Goal: Task Accomplishment & Management: Manage account settings

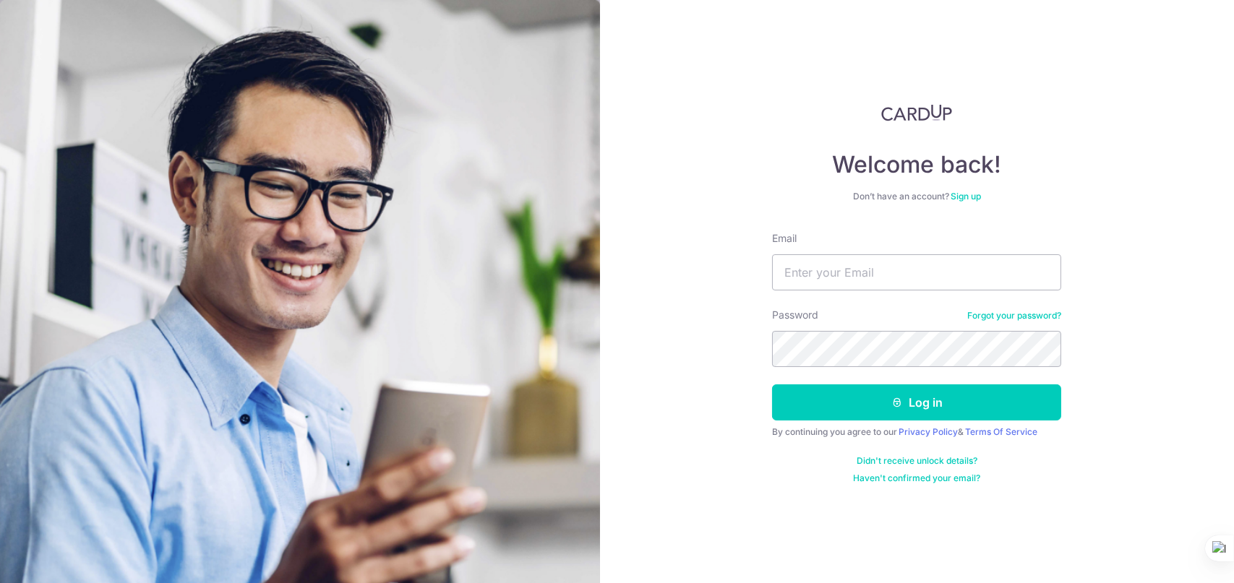
click at [866, 291] on form "Email Password Forgot your password? Log in By continuing you agree to our Priv…" at bounding box center [916, 357] width 289 height 253
click at [876, 281] on input "Email" at bounding box center [916, 273] width 289 height 36
type input "klchia89@gmail.com"
click at [772, 385] on button "Log in" at bounding box center [916, 403] width 289 height 36
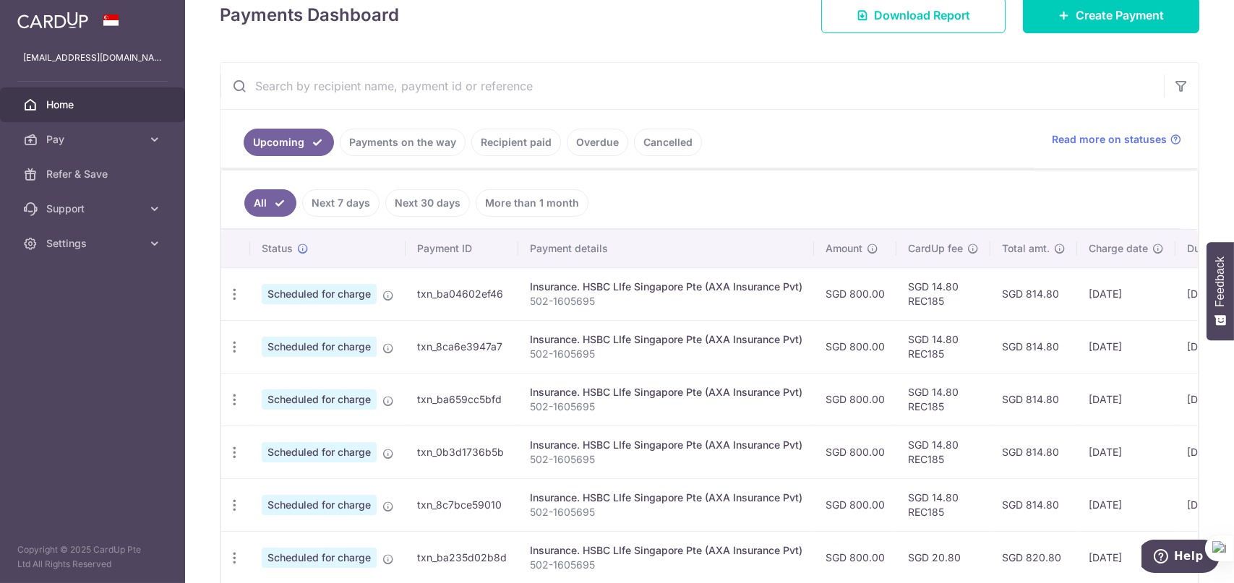
scroll to position [72, 0]
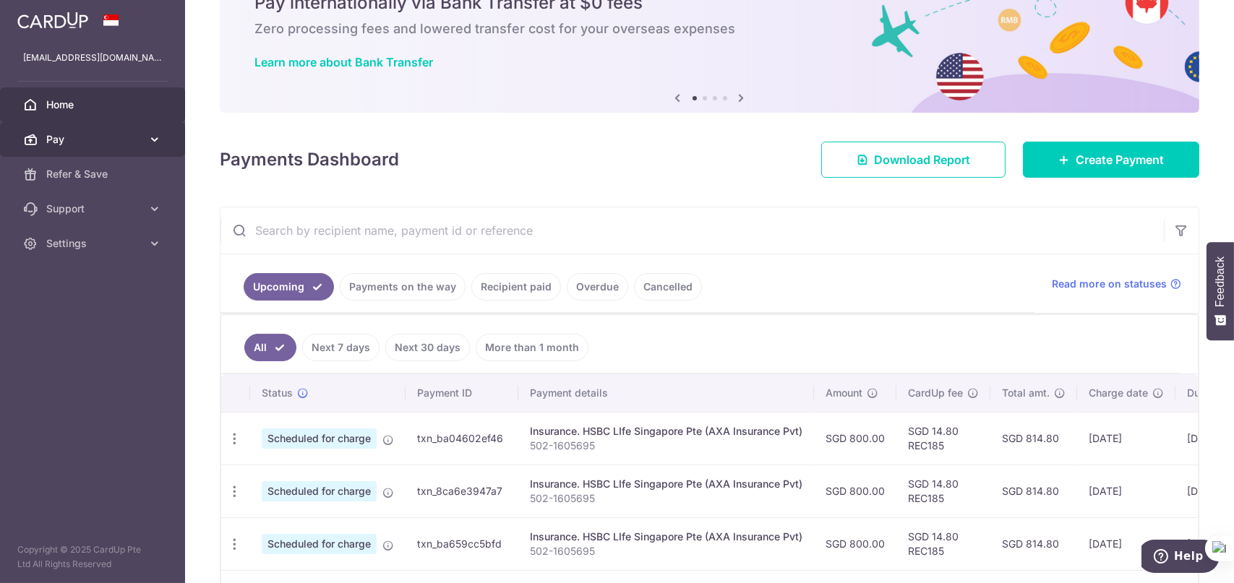
click at [152, 135] on icon at bounding box center [154, 139] width 14 height 14
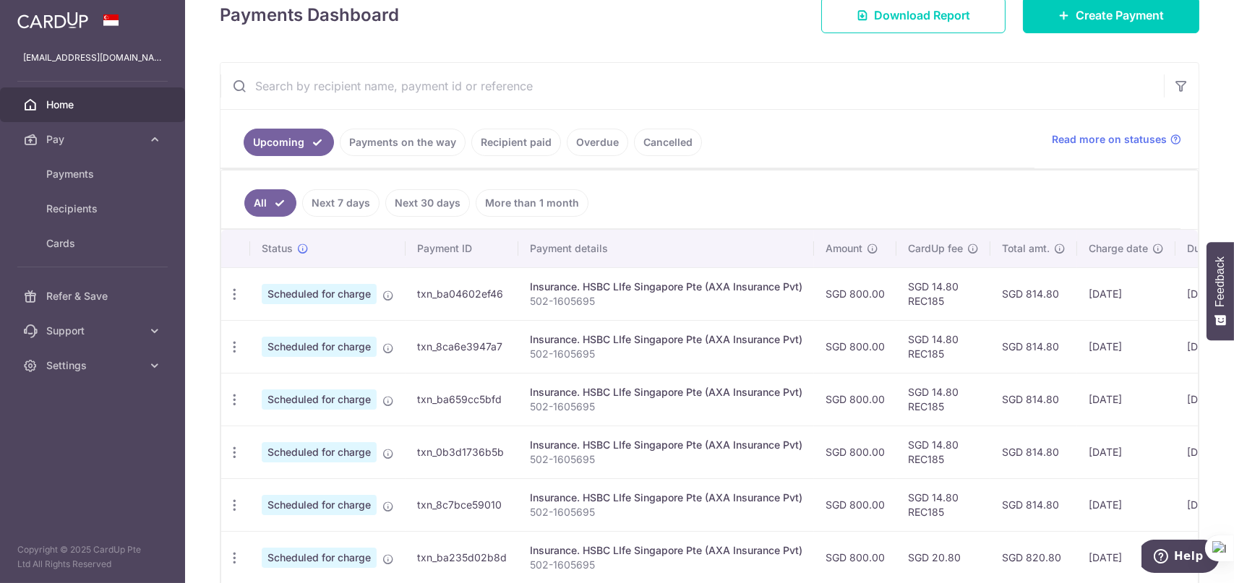
scroll to position [294, 0]
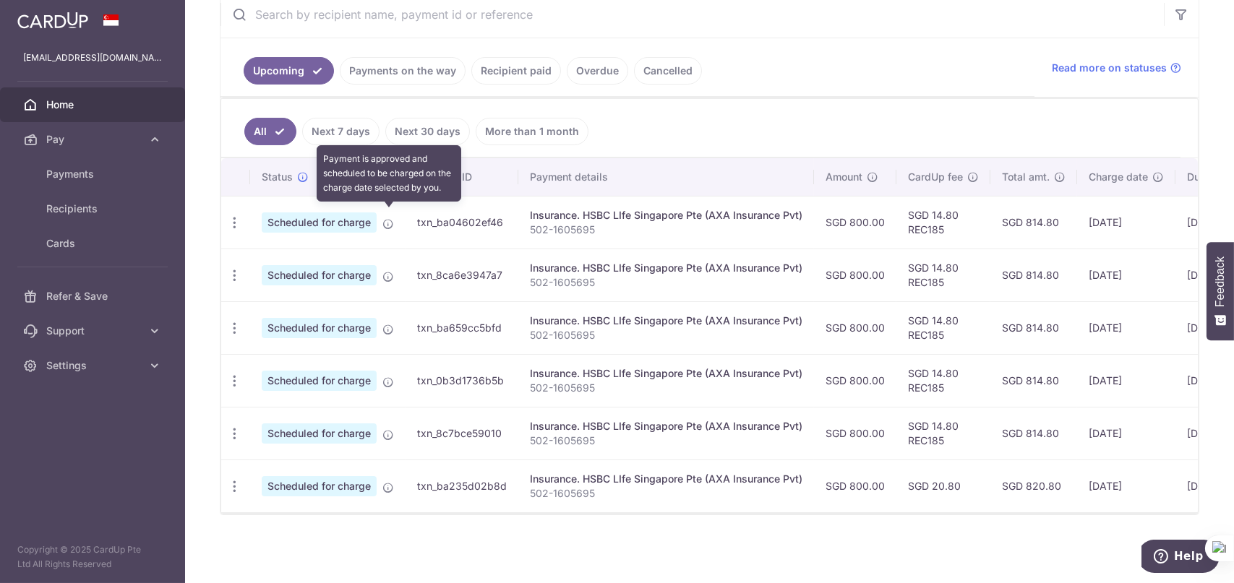
click at [390, 218] on icon at bounding box center [388, 224] width 12 height 12
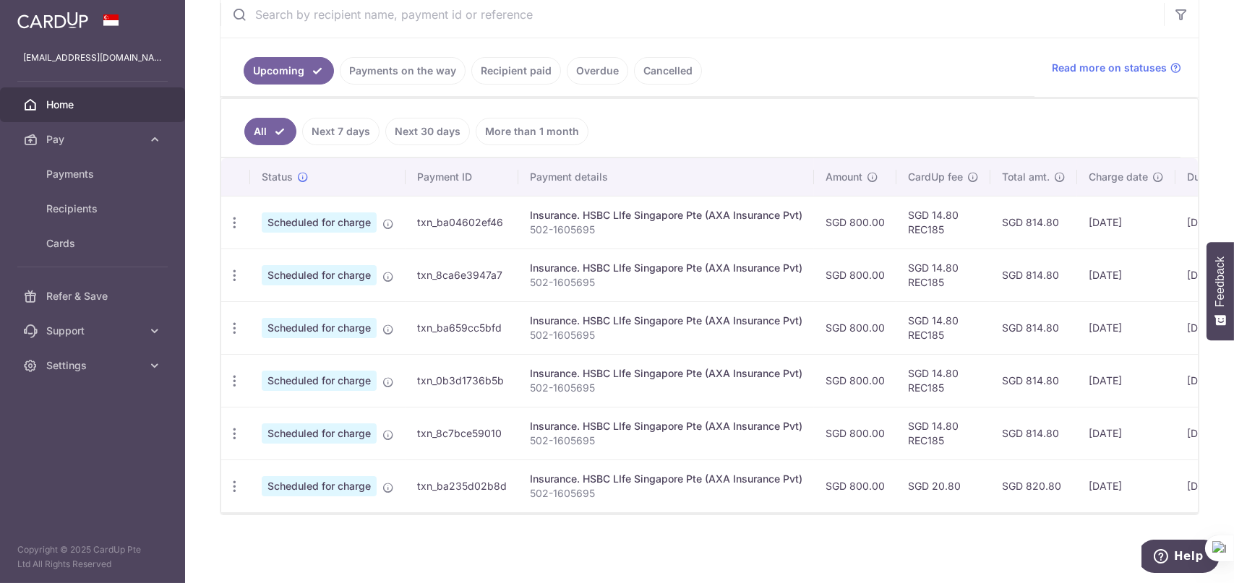
scroll to position [0, 171]
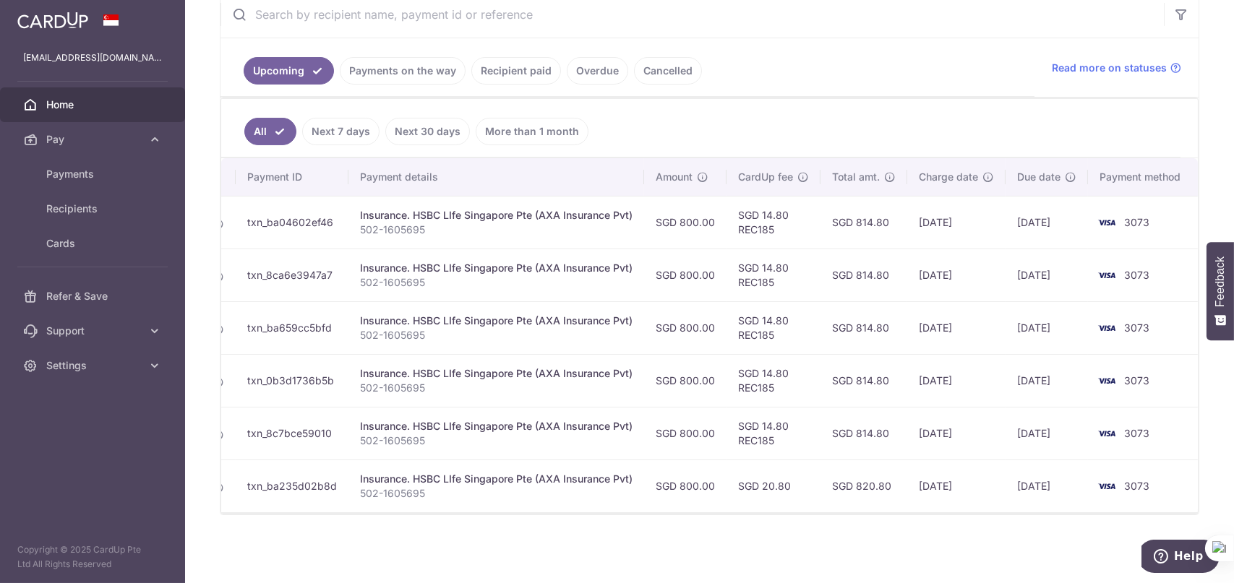
click at [1031, 219] on td "24/09/2025" at bounding box center [1047, 222] width 82 height 53
click at [756, 222] on td "SGD 14.80 REC185" at bounding box center [774, 222] width 94 height 53
copy td "REC185"
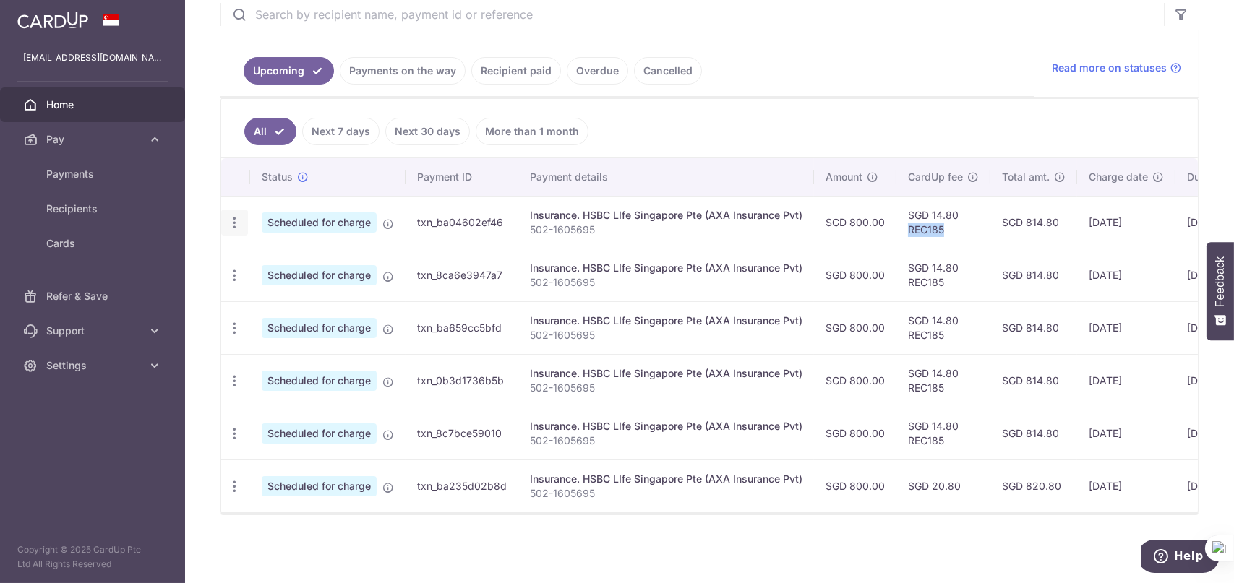
click at [234, 215] on icon "button" at bounding box center [234, 222] width 15 height 15
click at [285, 254] on span "Update payment" at bounding box center [311, 262] width 98 height 17
radio input "true"
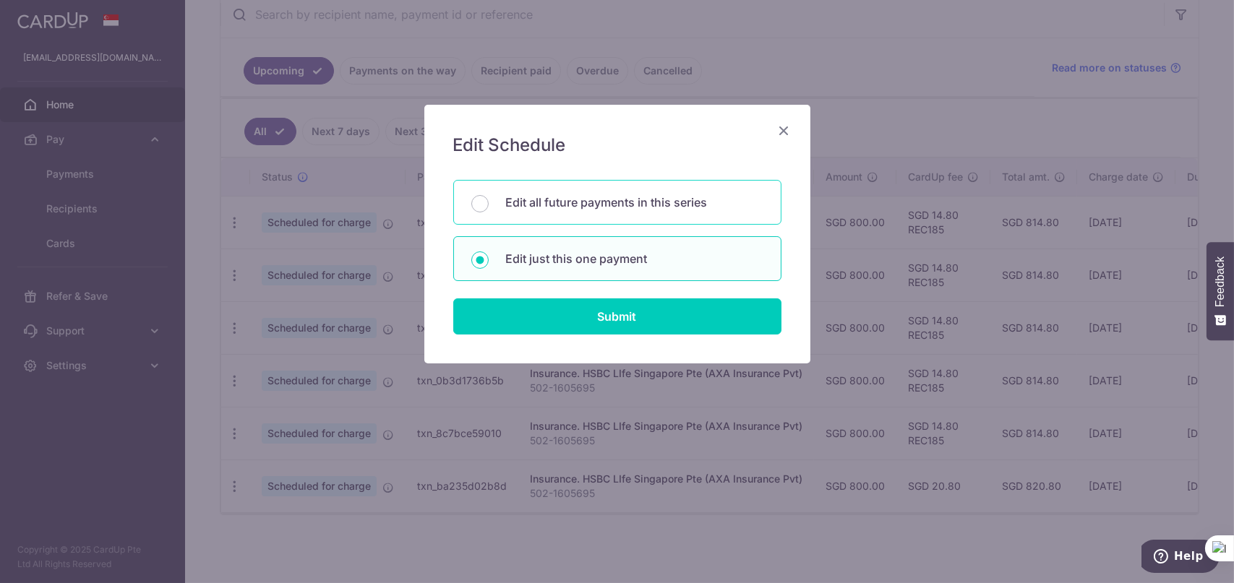
click at [596, 202] on p "Edit all future payments in this series" at bounding box center [634, 202] width 257 height 17
click at [489, 202] on input "Edit all future payments in this series" at bounding box center [479, 203] width 17 height 17
radio input "true"
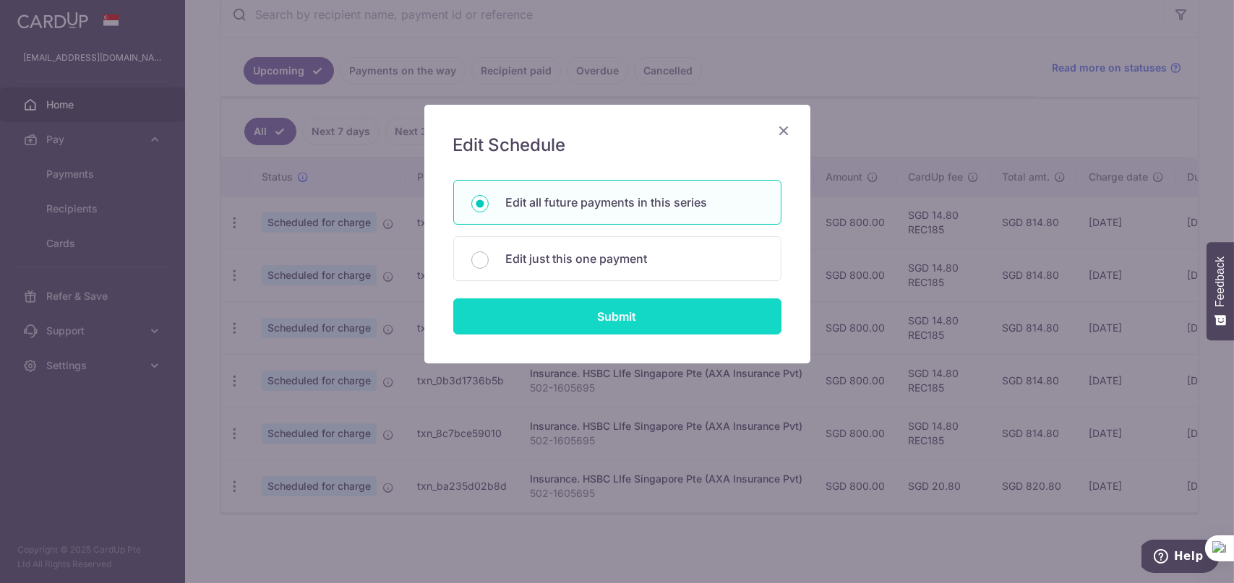
click at [578, 315] on input "Submit" at bounding box center [617, 317] width 328 height 36
radio input "true"
type input "800.00"
type input "502-1605695"
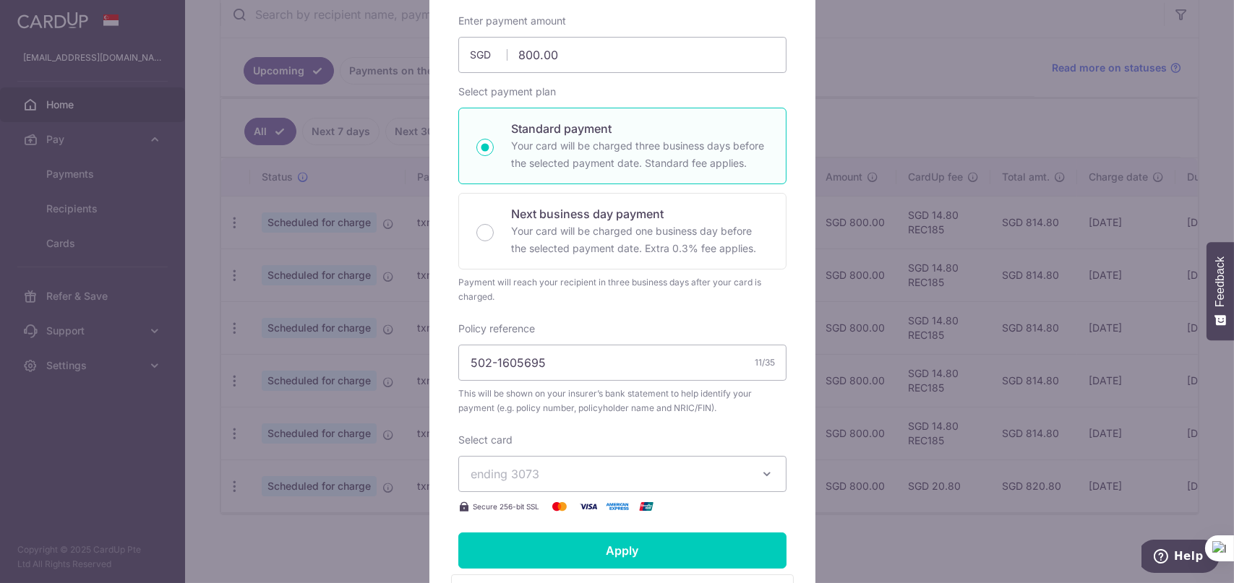
scroll to position [289, 0]
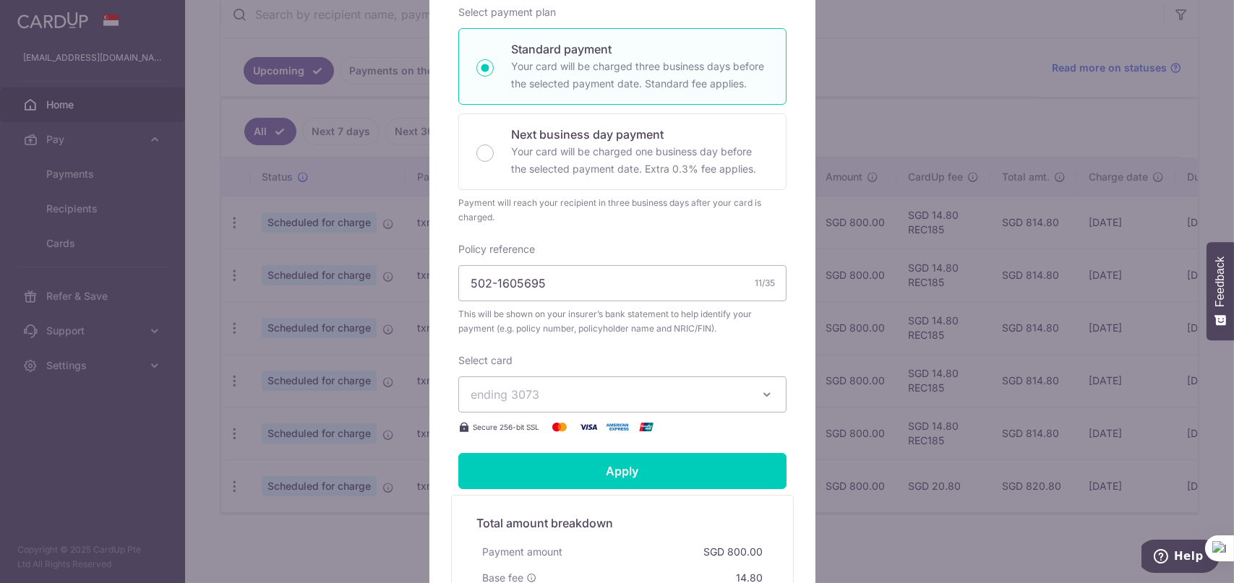
click at [544, 394] on span "ending 3073" at bounding box center [610, 394] width 278 height 17
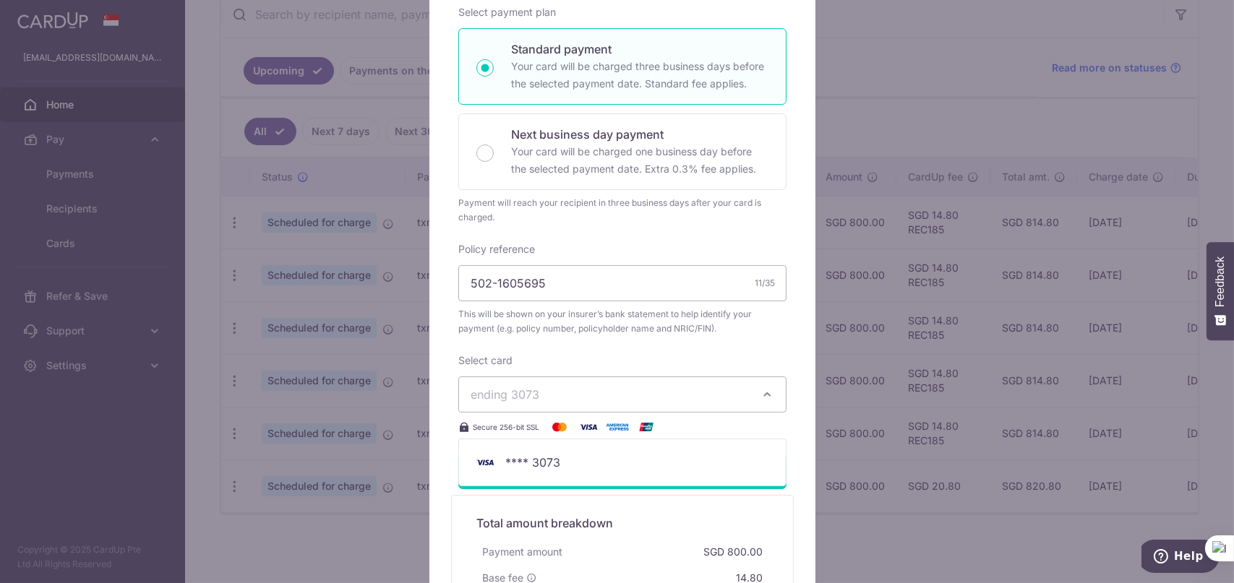
click at [844, 419] on div "Edit payment By clicking apply, you will make changes to all 6 payments to HSBC…" at bounding box center [617, 291] width 1234 height 583
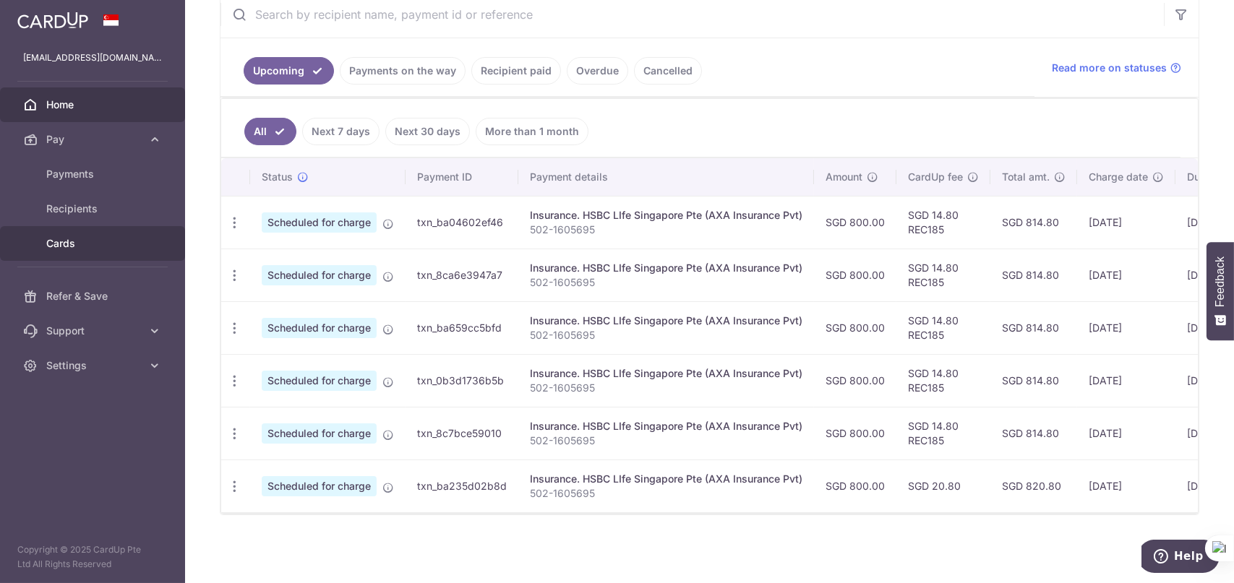
click at [80, 244] on span "Cards" at bounding box center [93, 243] width 95 height 14
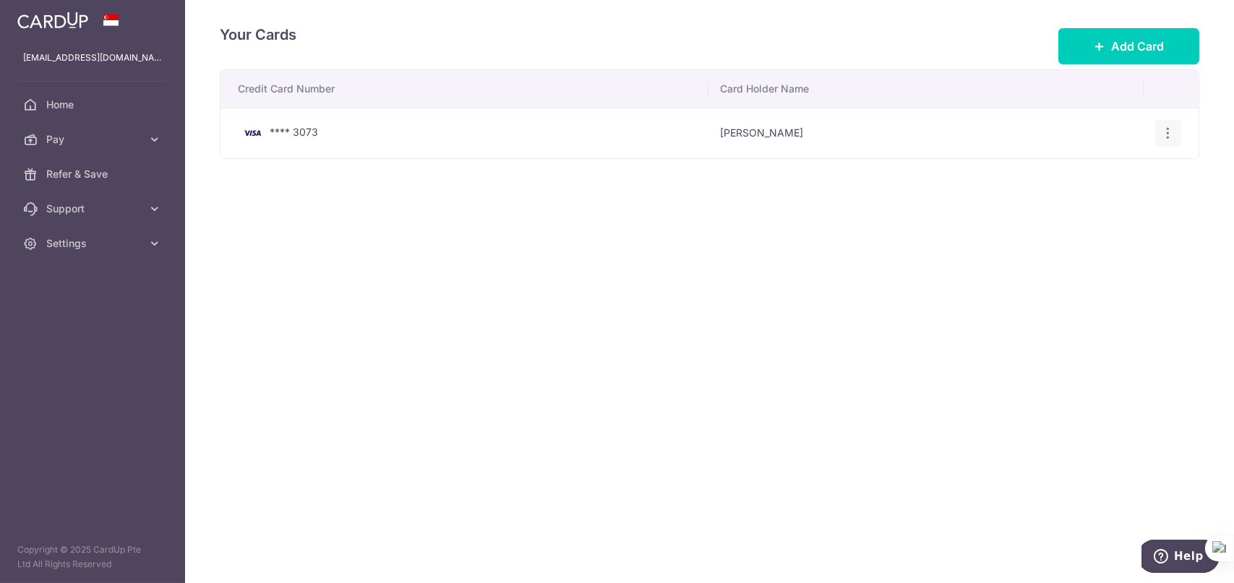
click at [1168, 136] on icon "button" at bounding box center [1168, 133] width 15 height 15
click at [1127, 203] on span "Delete" at bounding box center [1120, 208] width 98 height 17
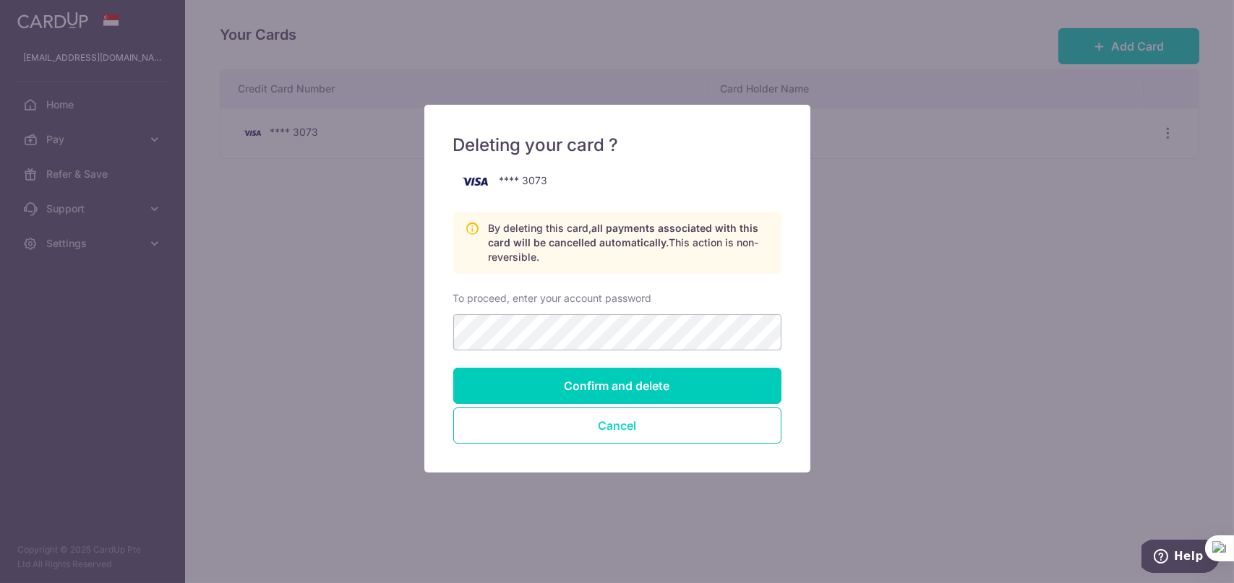
click at [729, 428] on button "Cancel" at bounding box center [617, 426] width 328 height 36
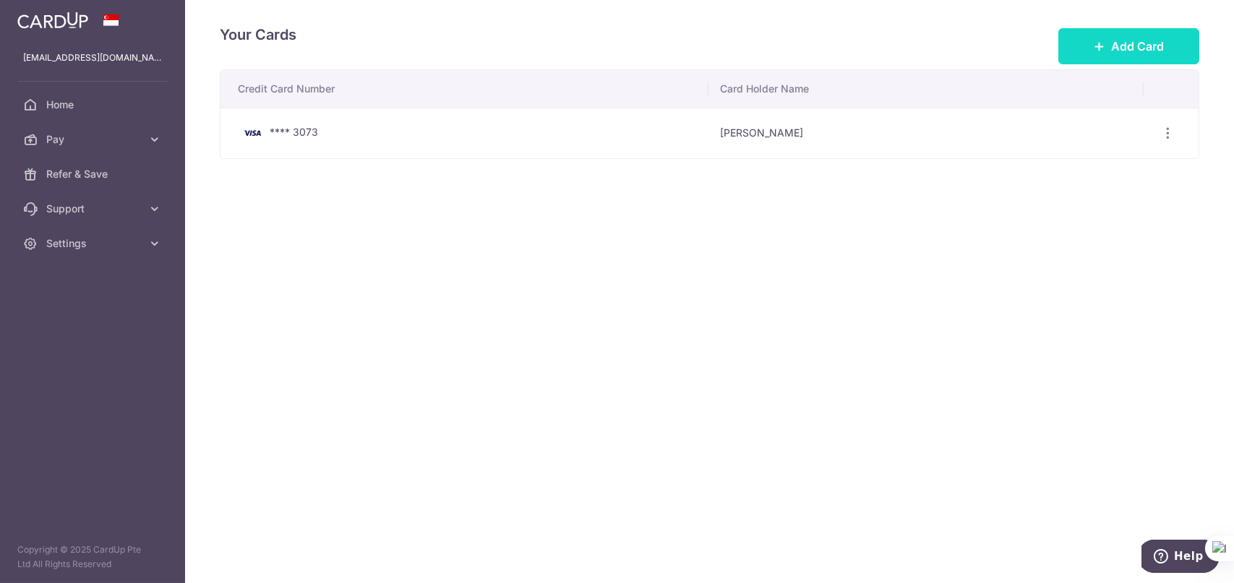
click at [1088, 54] on button "Add Card" at bounding box center [1128, 46] width 141 height 36
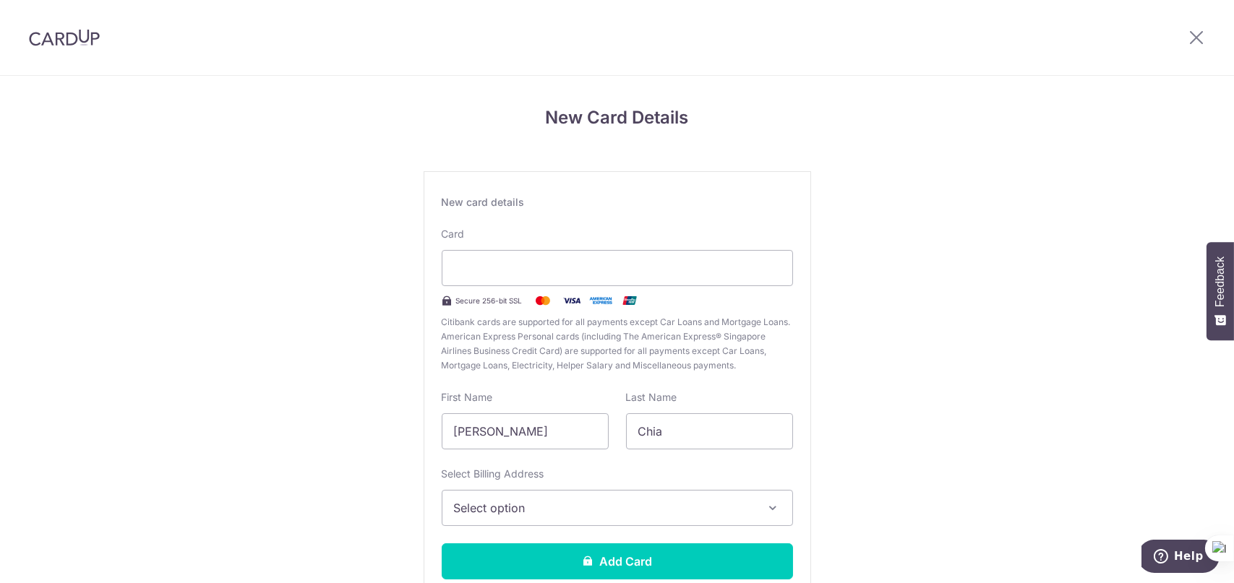
scroll to position [99, 0]
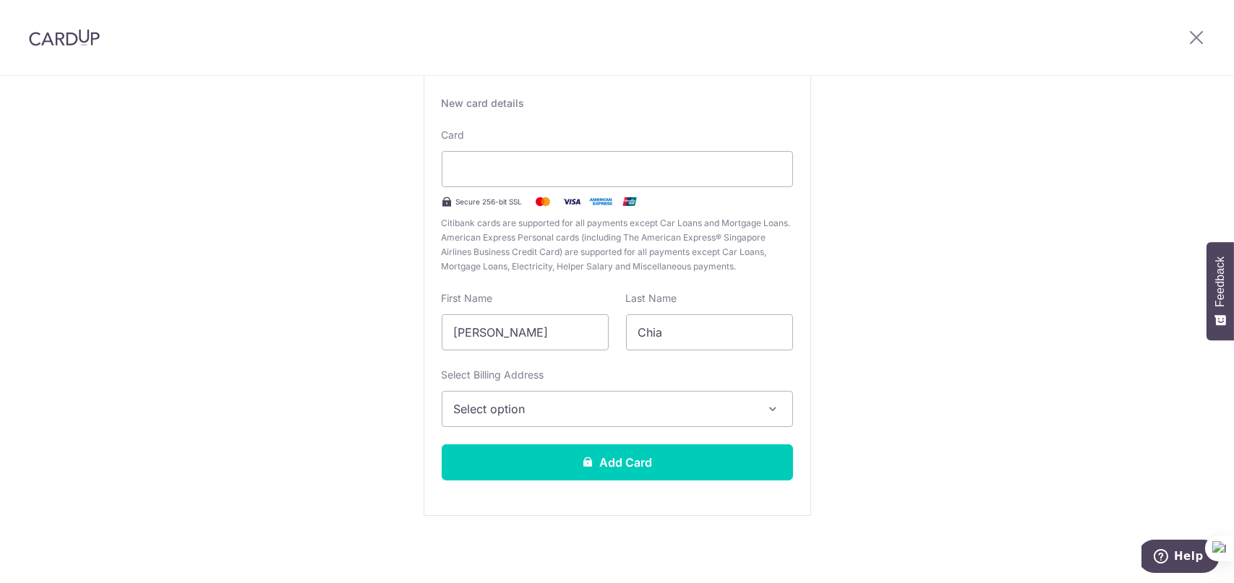
click at [639, 419] on button "Select option" at bounding box center [617, 409] width 351 height 36
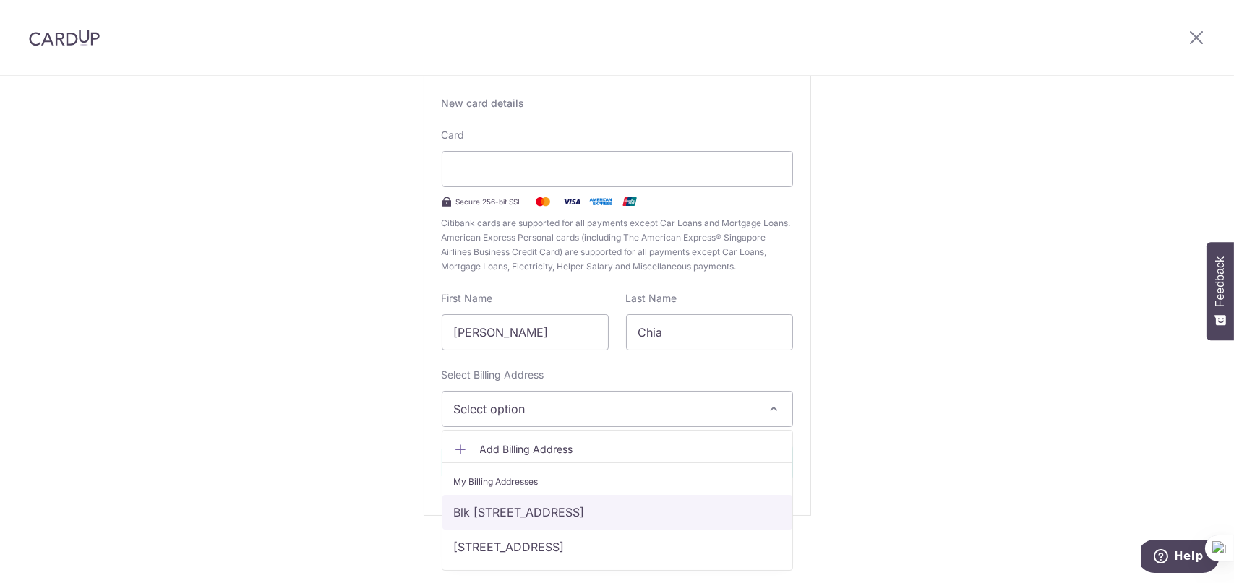
click at [605, 511] on link "Blk 212, #02-52, Serangoon Avenue 4, Singapore, Singapore-550212" at bounding box center [617, 512] width 350 height 35
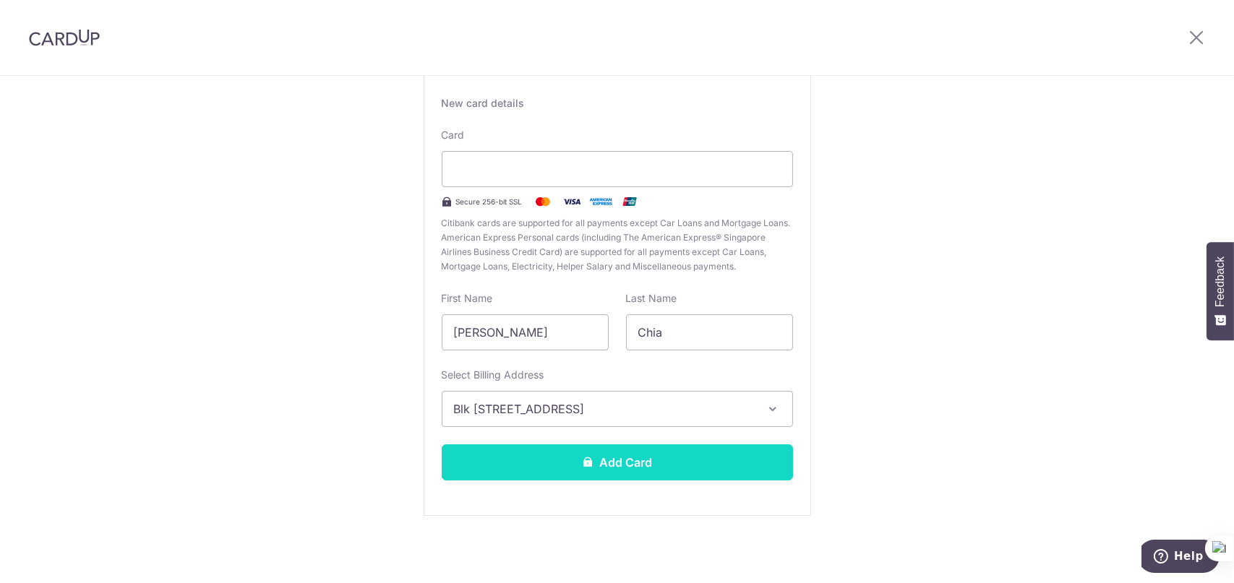
click at [622, 466] on button "Add Card" at bounding box center [617, 463] width 351 height 36
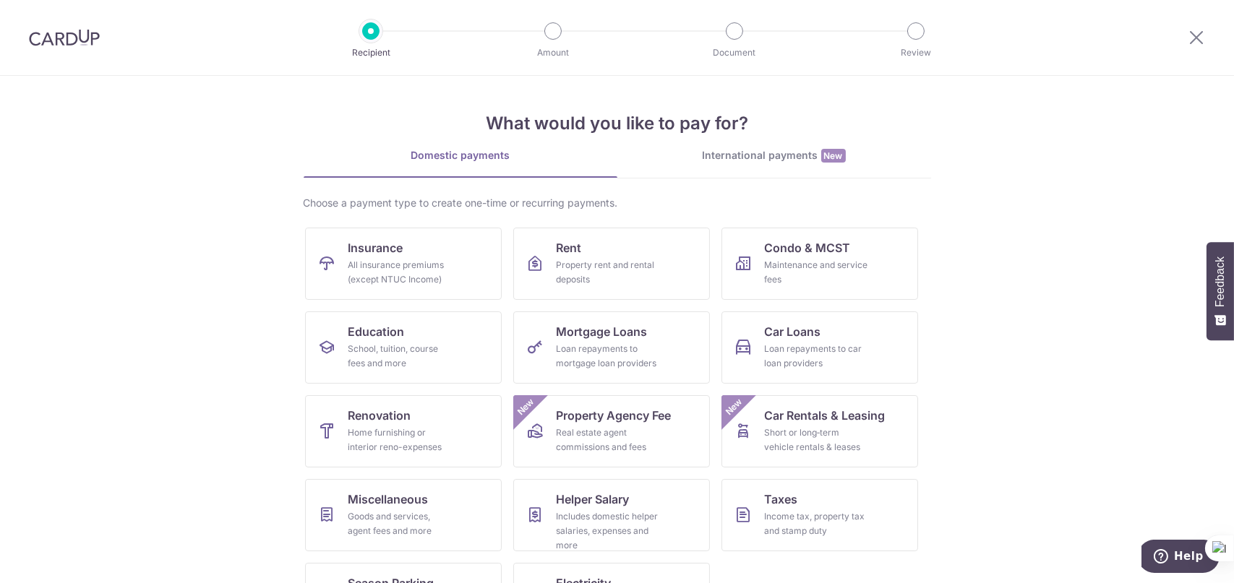
click at [61, 48] on div at bounding box center [64, 37] width 129 height 75
click at [65, 43] on img at bounding box center [64, 37] width 71 height 17
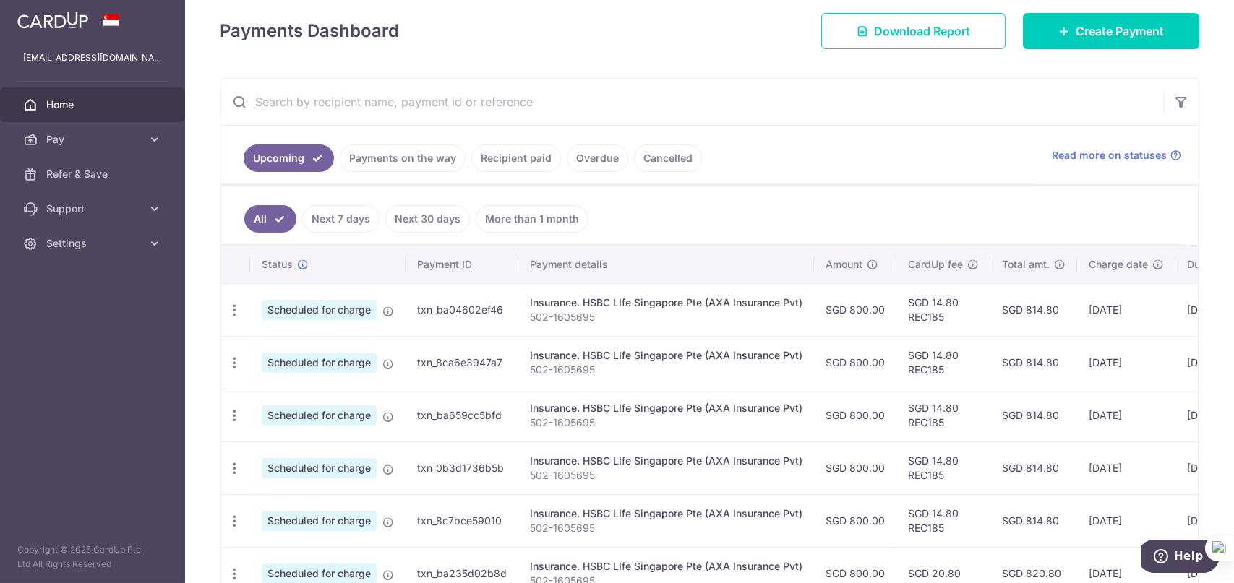
scroll to position [276, 0]
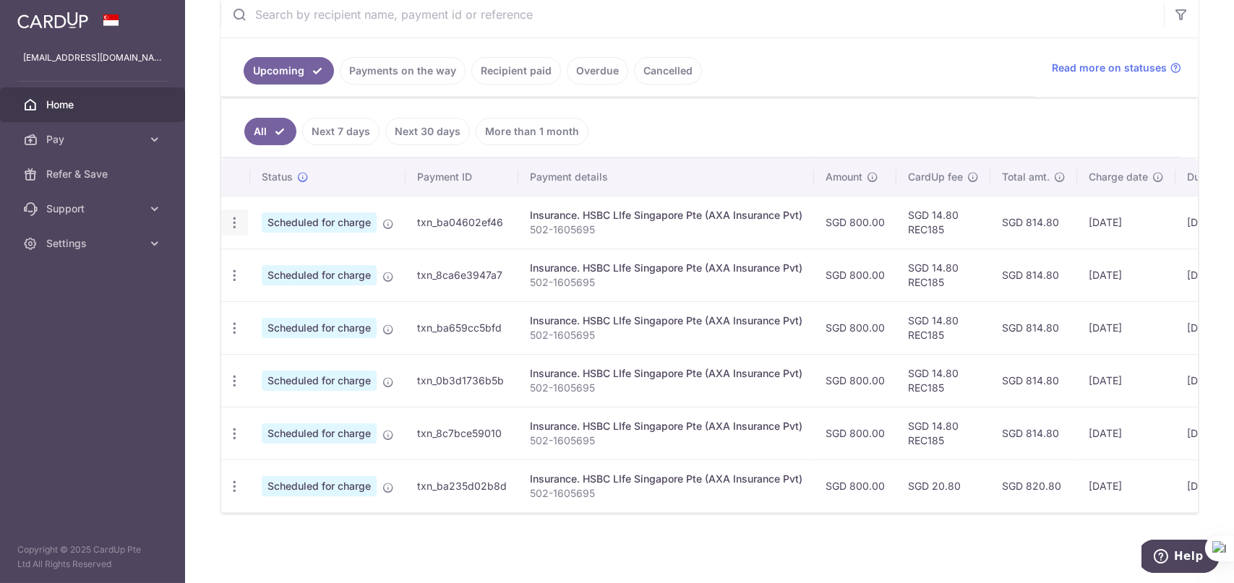
click at [227, 222] on icon "button" at bounding box center [234, 222] width 15 height 15
click at [283, 254] on span "Update payment" at bounding box center [311, 262] width 98 height 17
radio input "true"
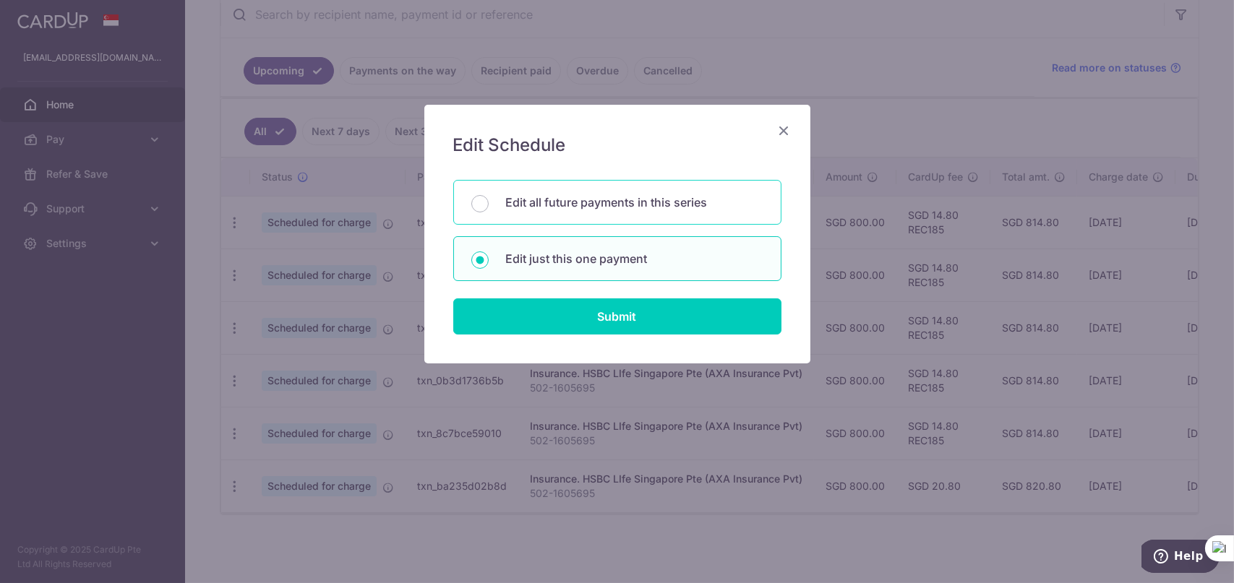
click at [604, 208] on p "Edit all future payments in this series" at bounding box center [634, 202] width 257 height 17
click at [489, 208] on input "Edit all future payments in this series" at bounding box center [479, 203] width 17 height 17
radio input "true"
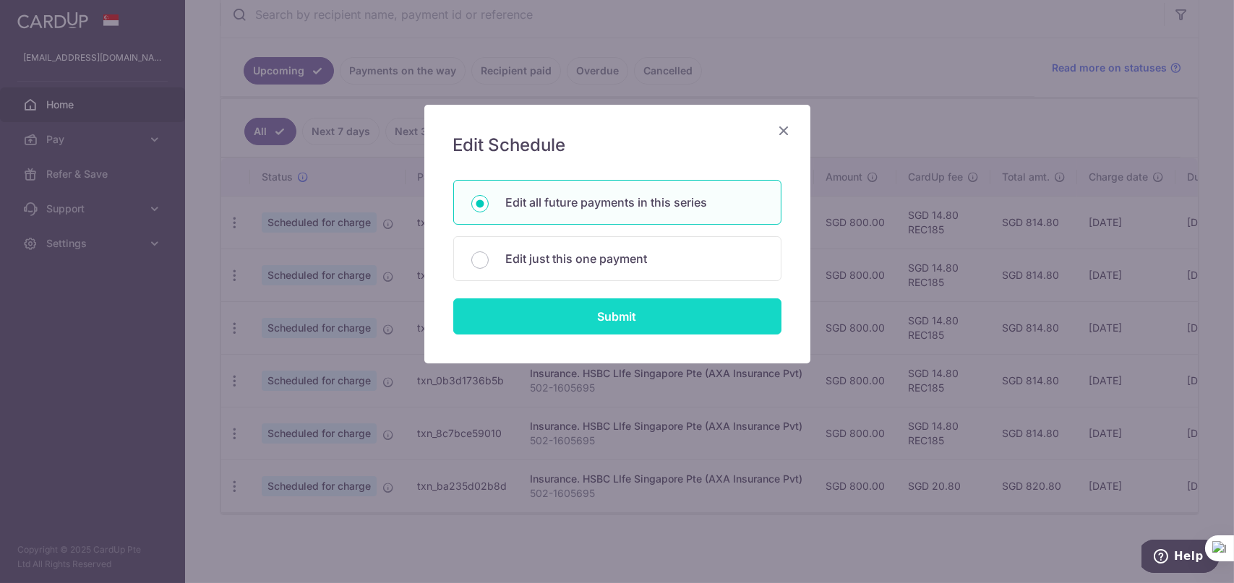
click at [602, 320] on input "Submit" at bounding box center [617, 317] width 328 height 36
radio input "true"
type input "800.00"
type input "502-1605695"
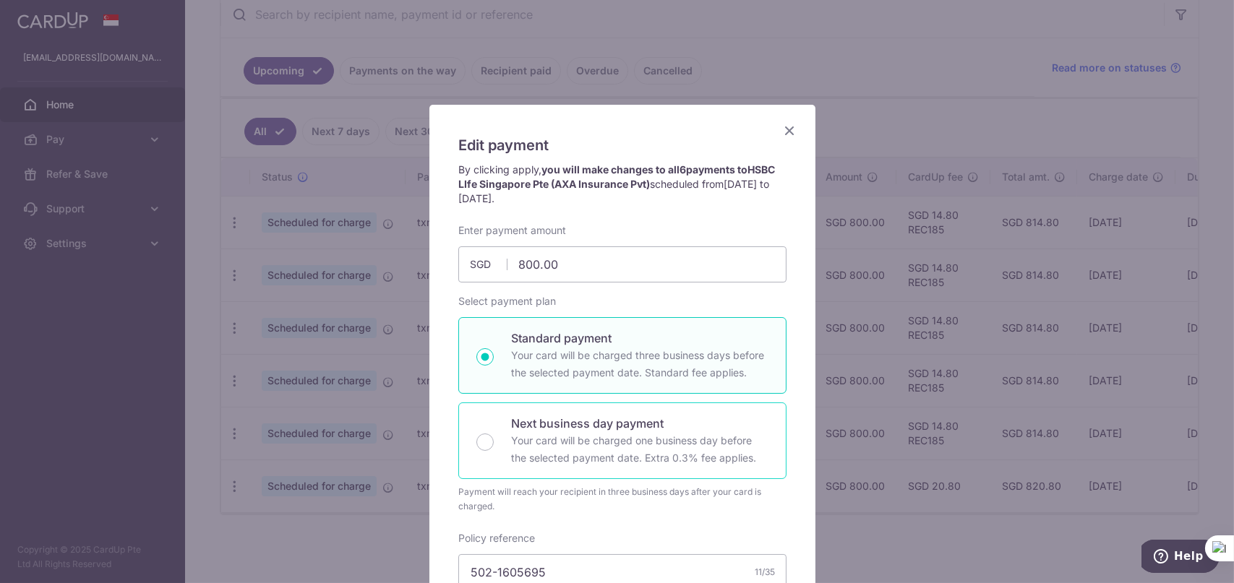
scroll to position [217, 0]
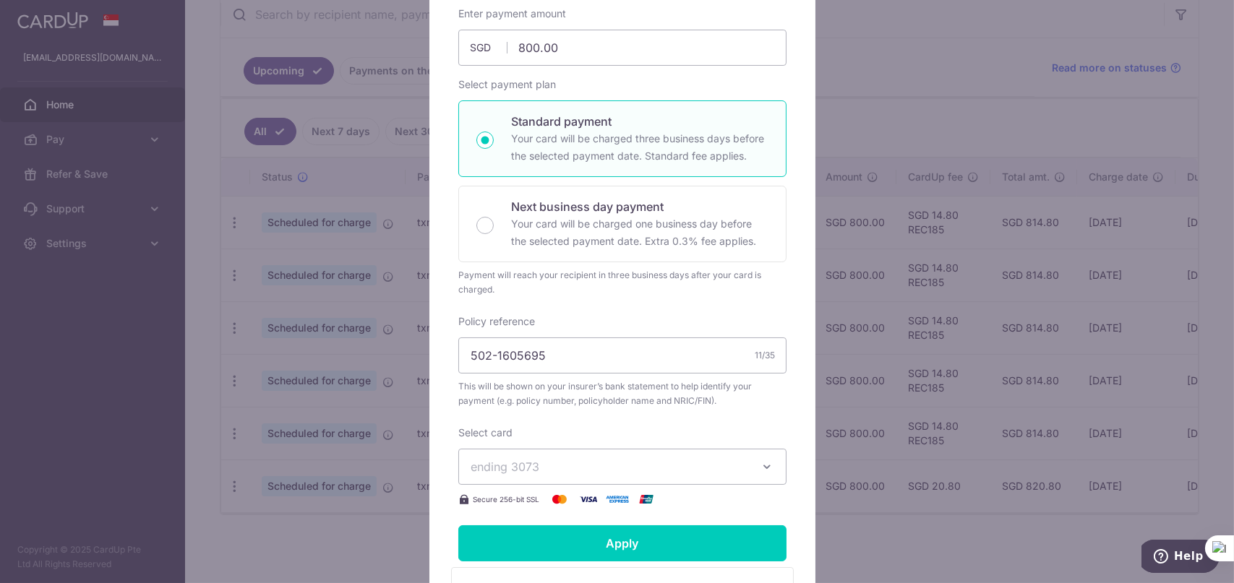
click at [609, 469] on span "ending 3073" at bounding box center [610, 466] width 278 height 17
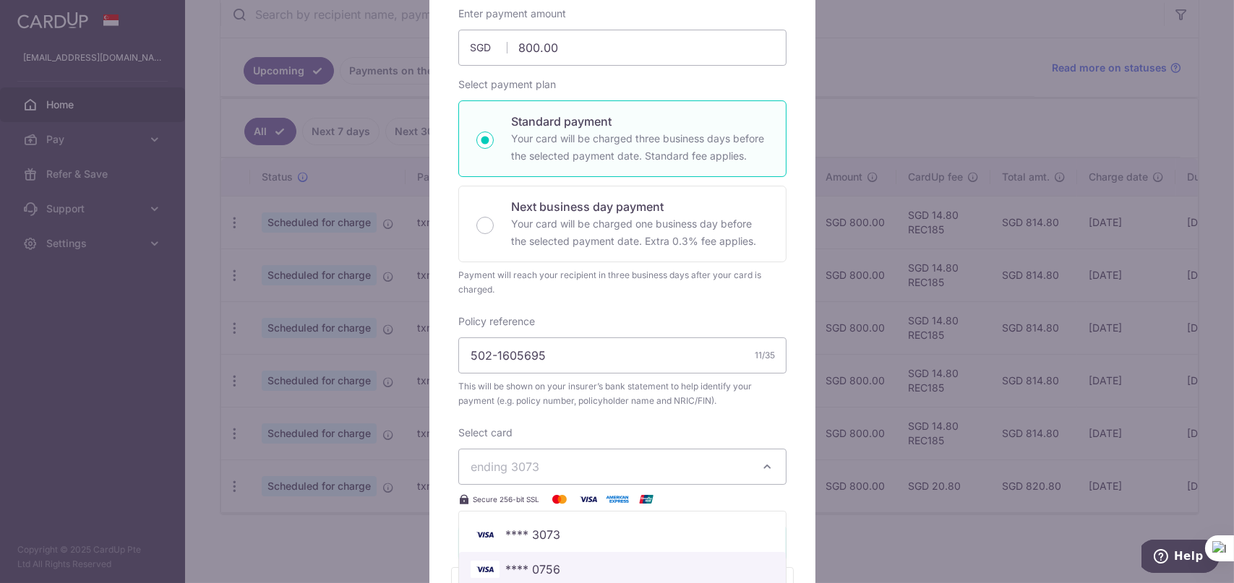
click at [578, 563] on span "**** 0756" at bounding box center [623, 569] width 304 height 17
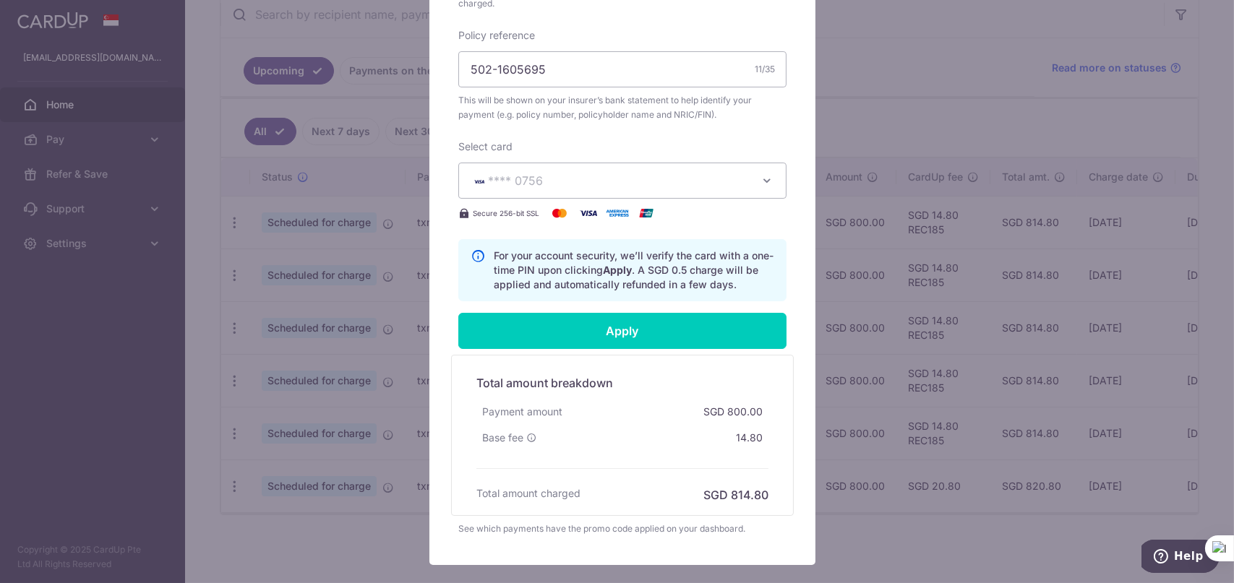
scroll to position [578, 0]
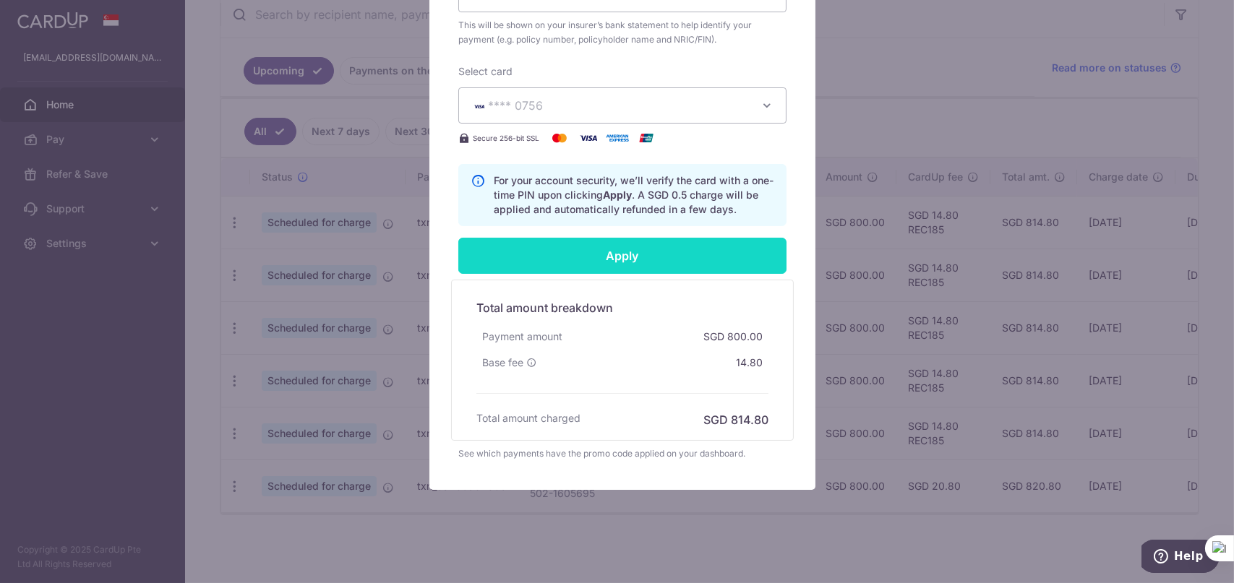
click at [646, 257] on input "Apply" at bounding box center [622, 256] width 328 height 36
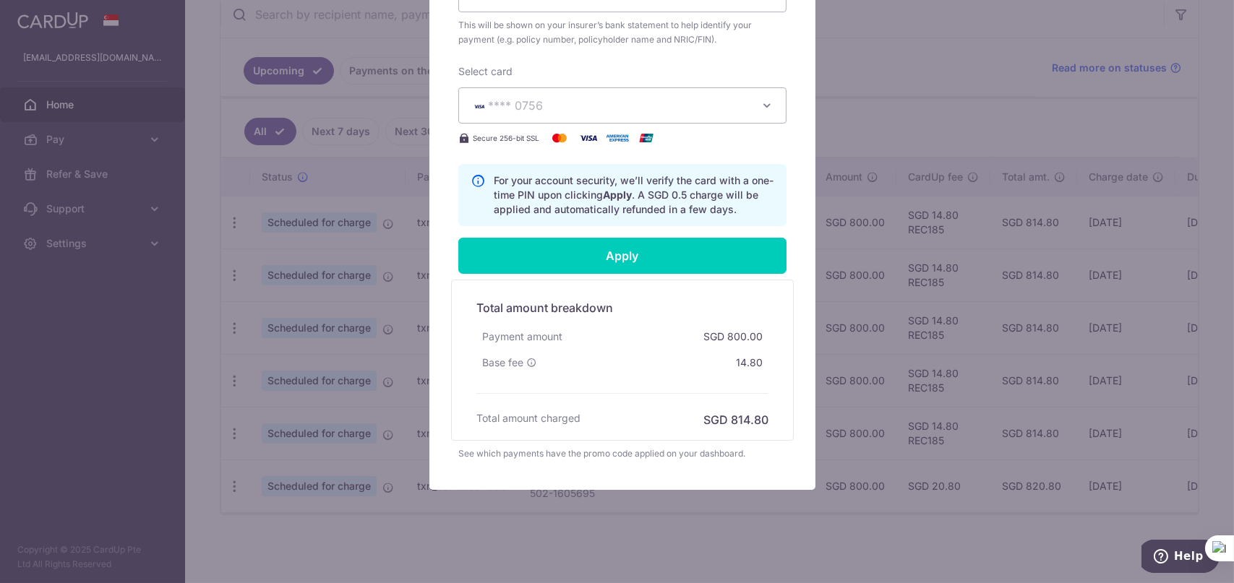
type input "Successfully Applied"
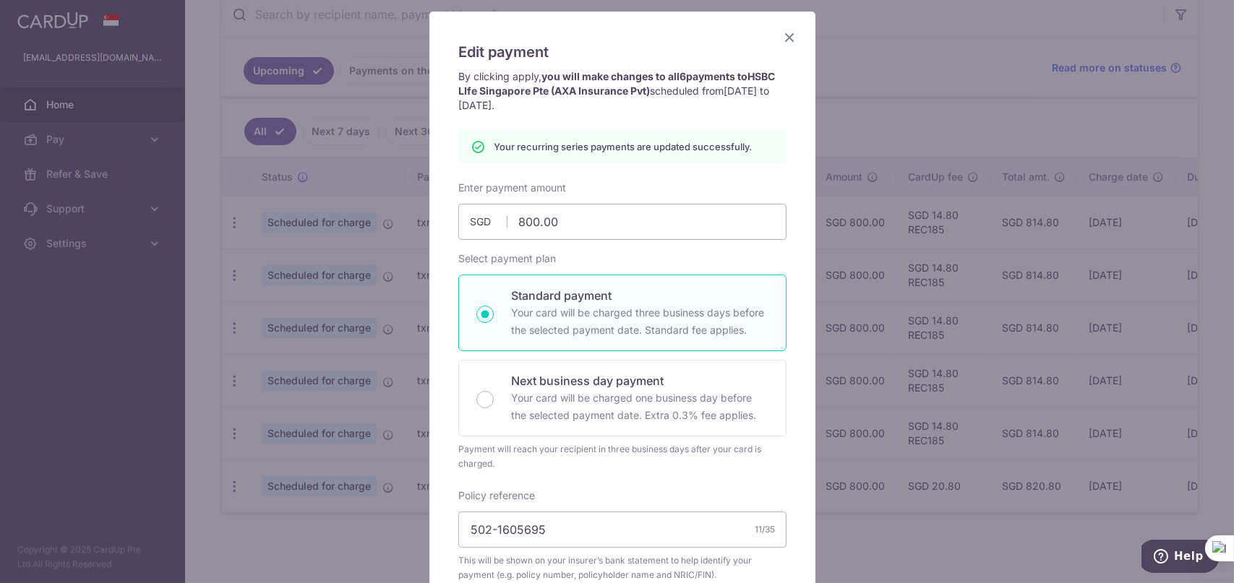
scroll to position [50, 0]
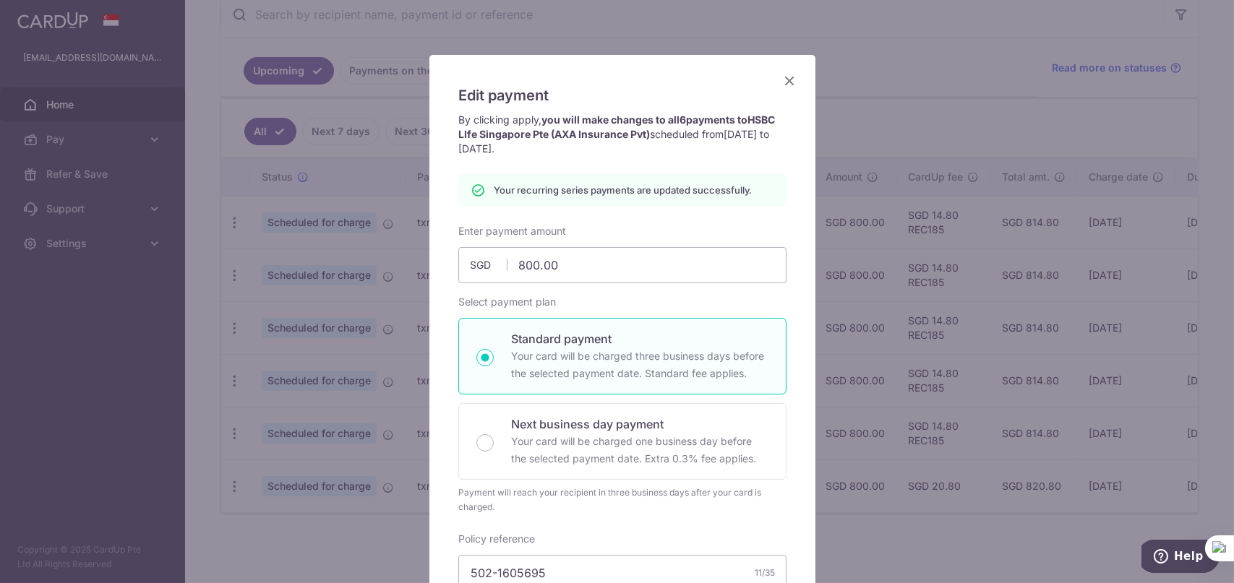
click at [788, 80] on icon "Close" at bounding box center [789, 81] width 17 height 18
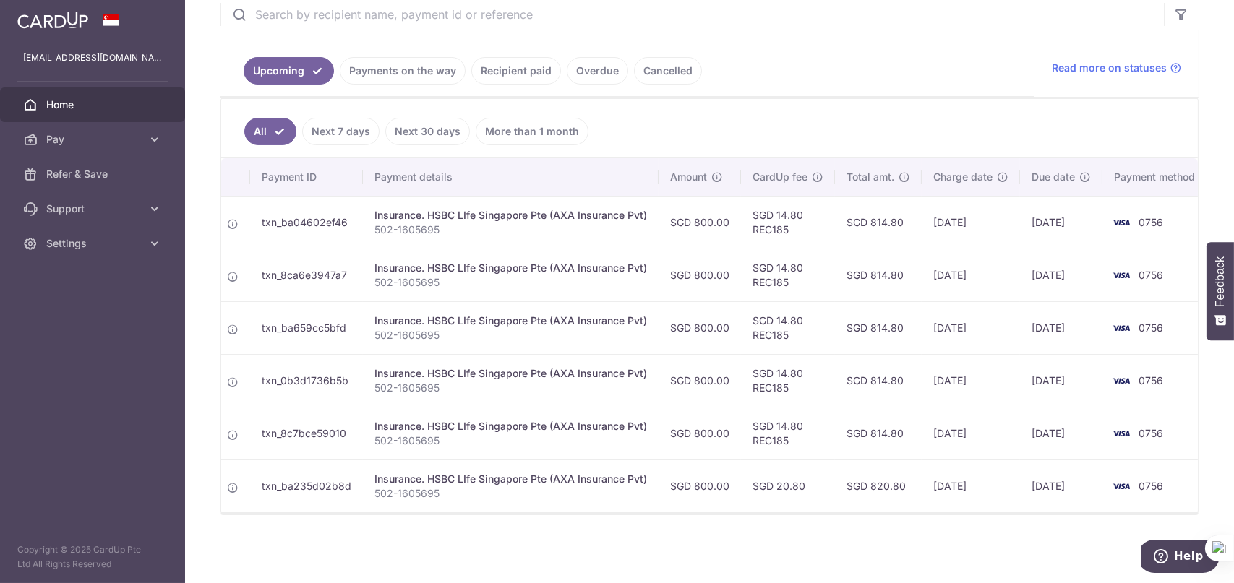
scroll to position [0, 171]
